Goal: Navigation & Orientation: Find specific page/section

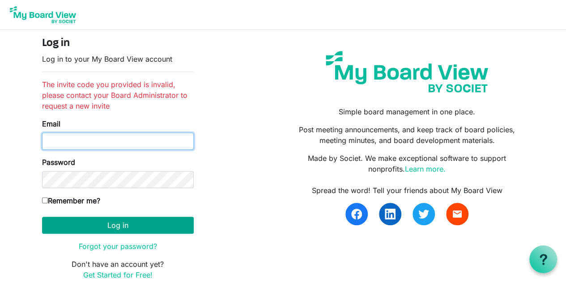
type input "[EMAIL_ADDRESS][DOMAIN_NAME]"
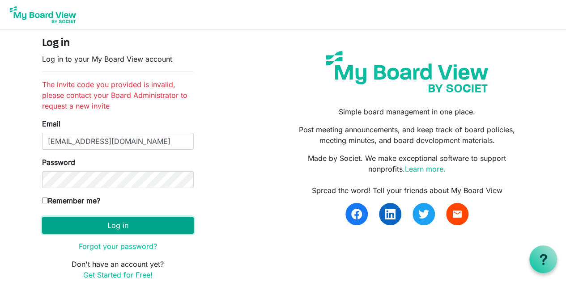
click at [127, 224] on button "Log in" at bounding box center [118, 225] width 152 height 17
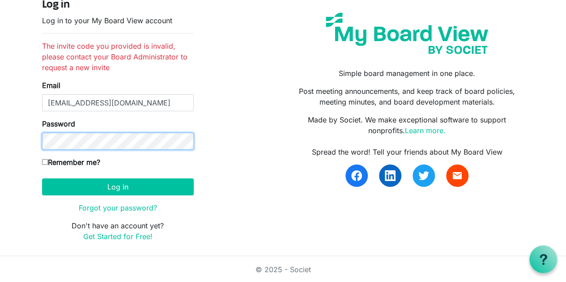
scroll to position [35, 0]
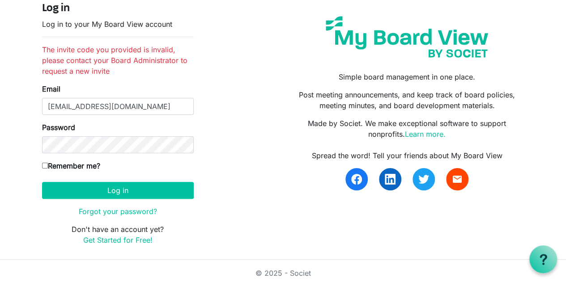
click at [382, 30] on img at bounding box center [407, 36] width 176 height 55
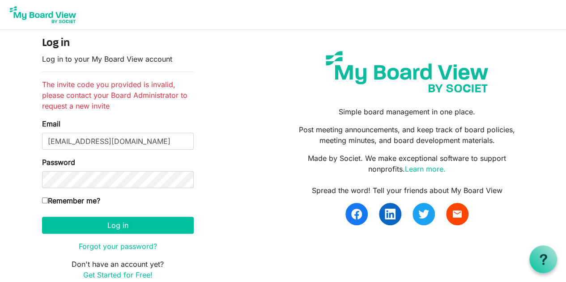
click at [37, 10] on img at bounding box center [43, 15] width 72 height 22
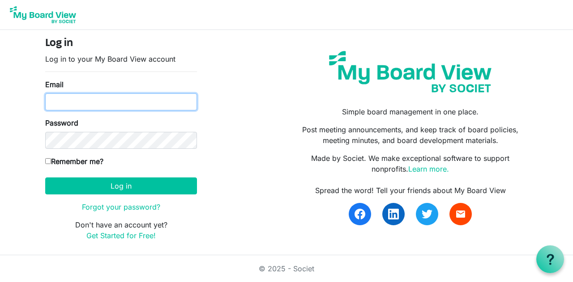
type input "[EMAIL_ADDRESS][DOMAIN_NAME]"
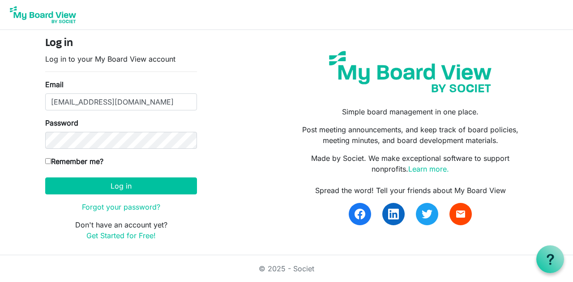
click at [165, 175] on form "Log in Log in to your My Board View account Email kelsusf@gmail.com Password Re…" at bounding box center [121, 139] width 152 height 204
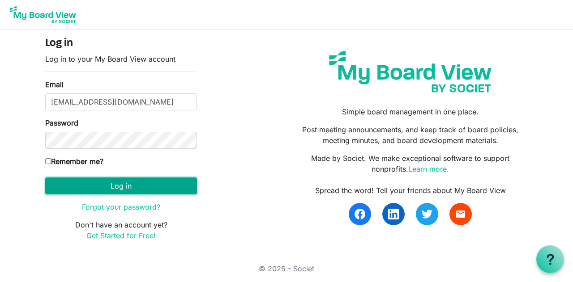
click at [164, 179] on button "Log in" at bounding box center [121, 186] width 152 height 17
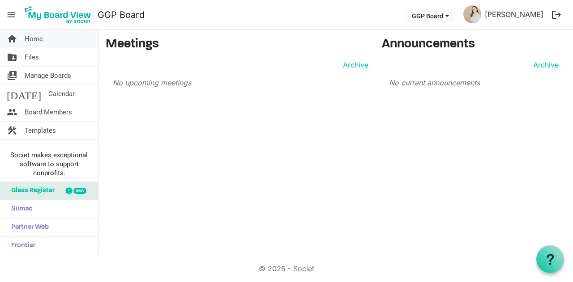
click at [56, 38] on link "home Home" at bounding box center [49, 39] width 98 height 18
click at [47, 60] on link "folder_shared Files" at bounding box center [49, 57] width 98 height 18
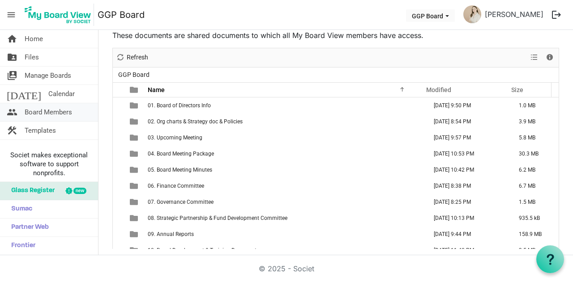
click at [57, 111] on span "Board Members" at bounding box center [48, 112] width 47 height 18
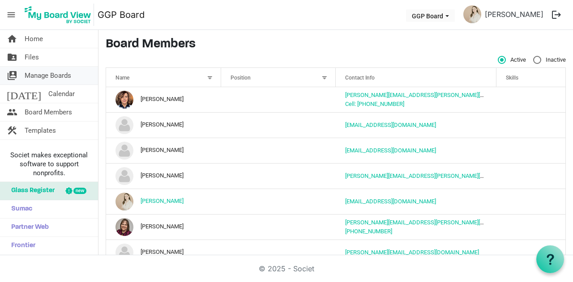
click at [64, 75] on span "Manage Boards" at bounding box center [48, 76] width 47 height 18
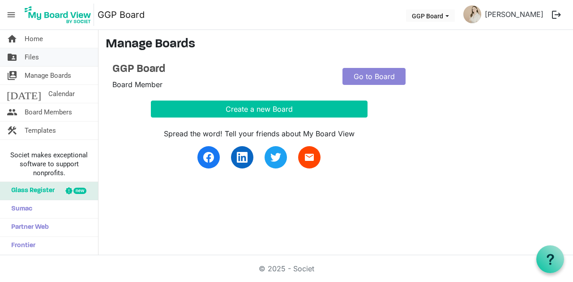
click at [42, 57] on link "folder_shared Files" at bounding box center [49, 57] width 98 height 18
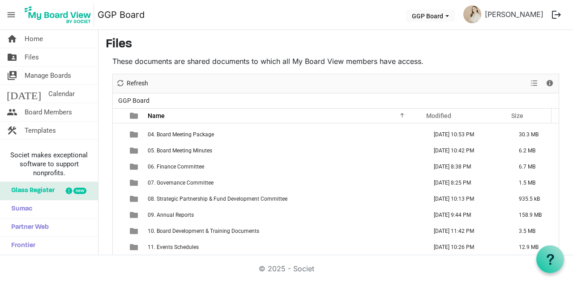
scroll to position [46, 0]
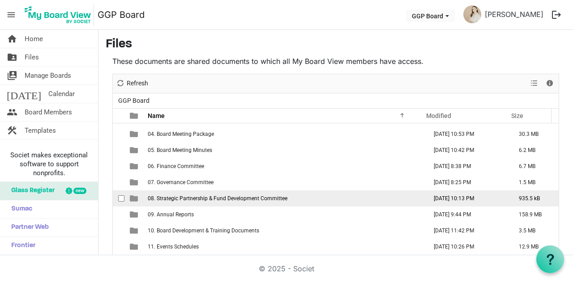
click at [195, 196] on span "08. Strategic Partnership & Fund Development Committee" at bounding box center [218, 199] width 140 height 6
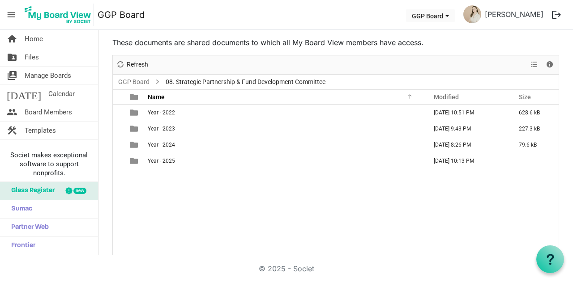
scroll to position [0, 0]
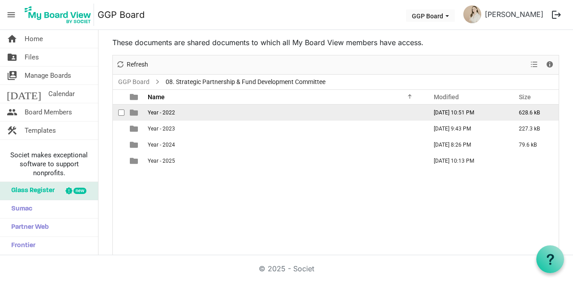
click at [158, 110] on span "Year - 2022" at bounding box center [161, 113] width 27 height 6
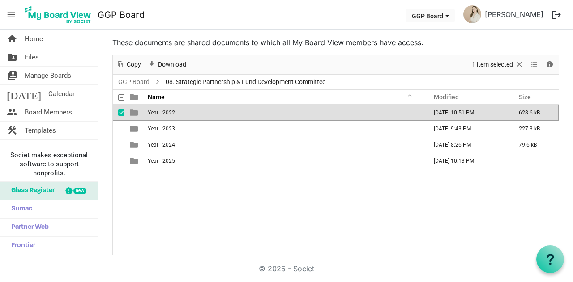
click at [158, 110] on span "Year - 2022" at bounding box center [161, 113] width 27 height 6
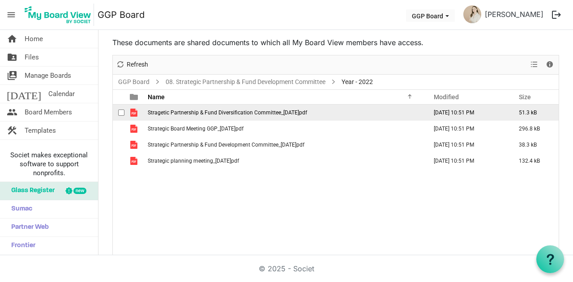
click at [178, 115] on td "Stragetic Partnership & Fund Diversification Committee_2022.04.24.pdf" at bounding box center [284, 113] width 279 height 16
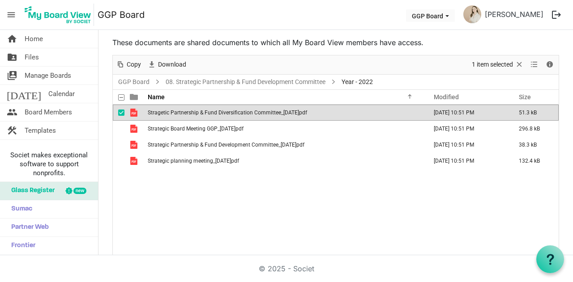
click at [178, 115] on td "Stragetic Partnership & Fund Diversification Committee_2022.04.24.pdf" at bounding box center [284, 113] width 279 height 16
drag, startPoint x: 148, startPoint y: 111, endPoint x: 228, endPoint y: 114, distance: 80.2
click at [228, 114] on span "Stragetic Partnership & Fund Diversification Committee_2022.04.24.pdf" at bounding box center [227, 113] width 159 height 6
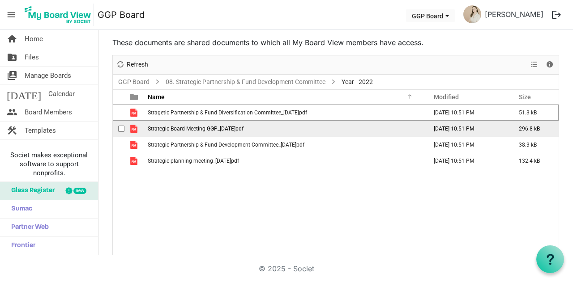
click at [275, 128] on td "Strategic Board Meeting GGP_2022.12.01.pdf" at bounding box center [284, 129] width 279 height 16
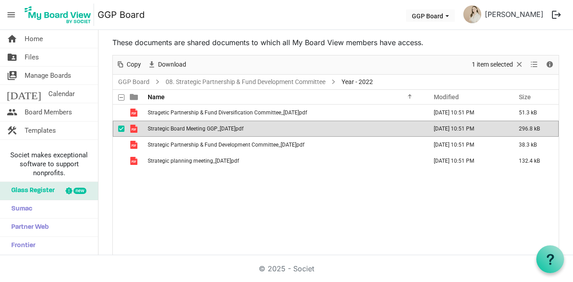
click at [237, 129] on span "Strategic Board Meeting GGP_2022.12.01.pdf" at bounding box center [196, 129] width 96 height 6
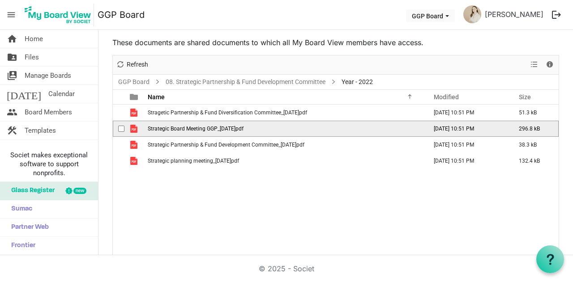
click at [237, 129] on span "Strategic Board Meeting GGP_2022.12.01.pdf" at bounding box center [196, 129] width 96 height 6
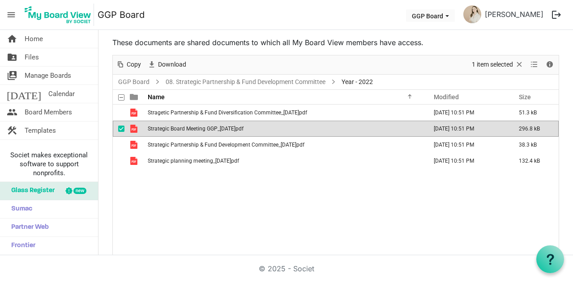
click at [237, 129] on span "Strategic Board Meeting GGP_2022.12.01.pdf" at bounding box center [196, 129] width 96 height 6
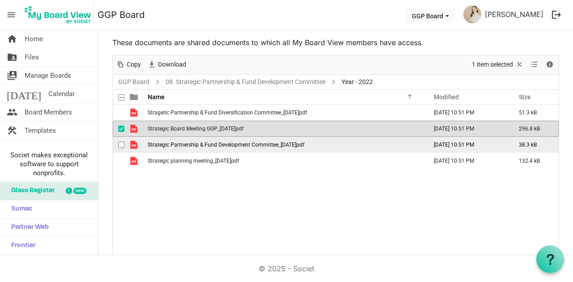
click at [193, 150] on td "Strategic Partnership & Fund Development Committee_2022.02.15.pdf" at bounding box center [284, 145] width 279 height 16
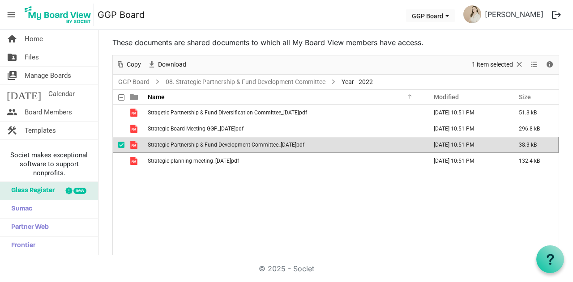
click at [193, 150] on td "Strategic Partnership & Fund Development Committee_2022.02.15.pdf" at bounding box center [284, 145] width 279 height 16
click at [239, 144] on span "Strategic Partnership & Fund Development Committee_2022.02.15.pdf" at bounding box center [226, 145] width 157 height 6
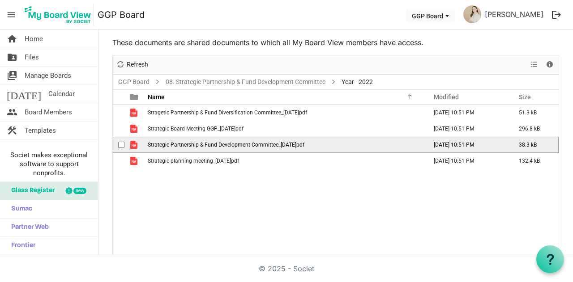
click at [239, 144] on span "Strategic Partnership & Fund Development Committee_2022.02.15.pdf" at bounding box center [226, 145] width 157 height 6
